Goal: Navigation & Orientation: Find specific page/section

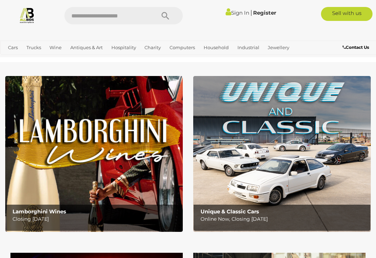
click at [0, 0] on link "Estate Jewellery" at bounding box center [0, 0] width 0 height 0
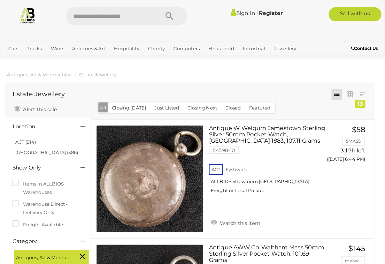
scroll to position [1, 0]
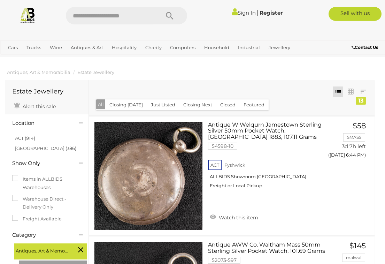
click at [0, 0] on link "Art" at bounding box center [0, 0] width 0 height 0
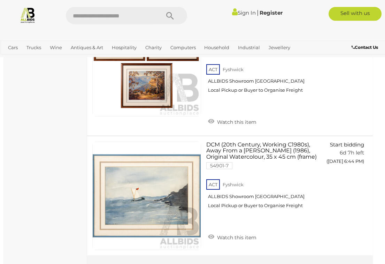
scroll to position [6150, 2]
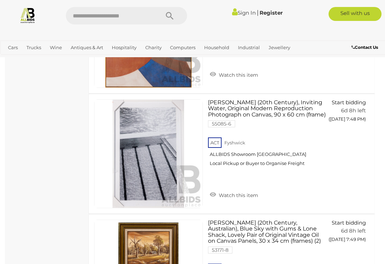
scroll to position [3860, 0]
click at [0, 0] on link "Motor Vehicles / Cars" at bounding box center [0, 0] width 0 height 0
